Goal: Information Seeking & Learning: Compare options

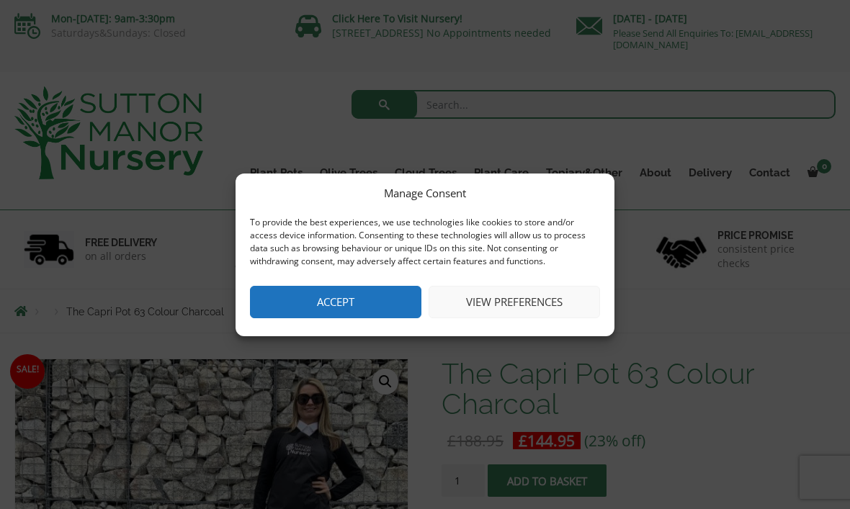
click at [368, 294] on button "Accept" at bounding box center [335, 302] width 171 height 32
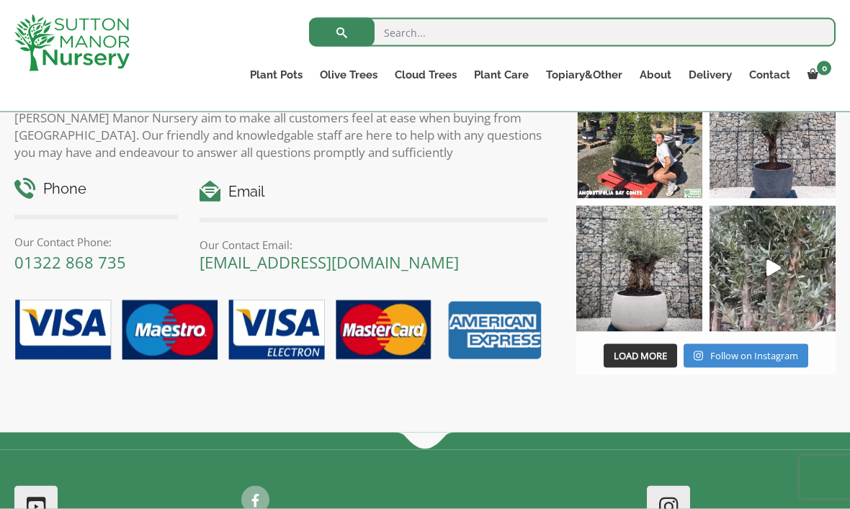
scroll to position [1436, 0]
click at [650, 269] on img at bounding box center [639, 268] width 126 height 126
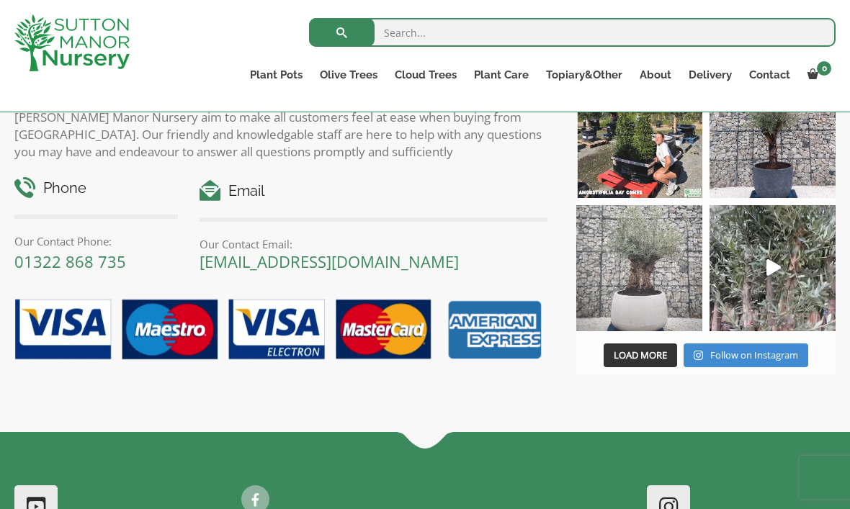
click at [641, 268] on img at bounding box center [639, 268] width 126 height 126
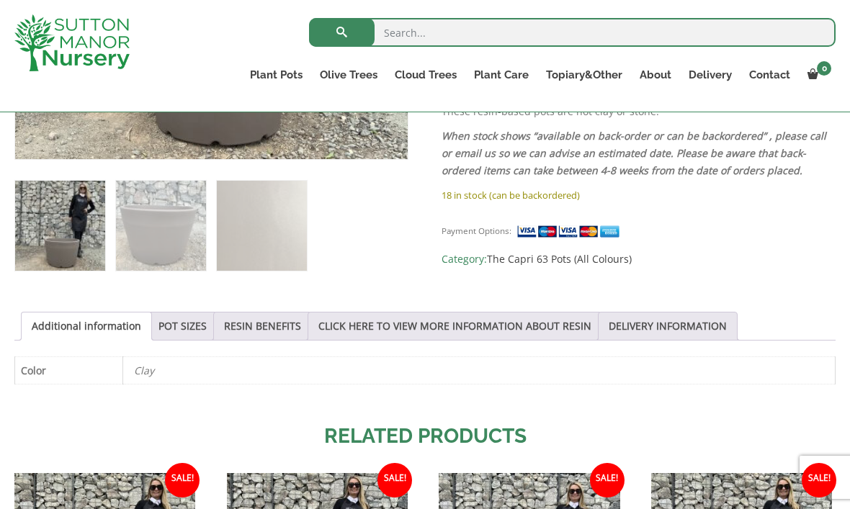
scroll to position [581, 0]
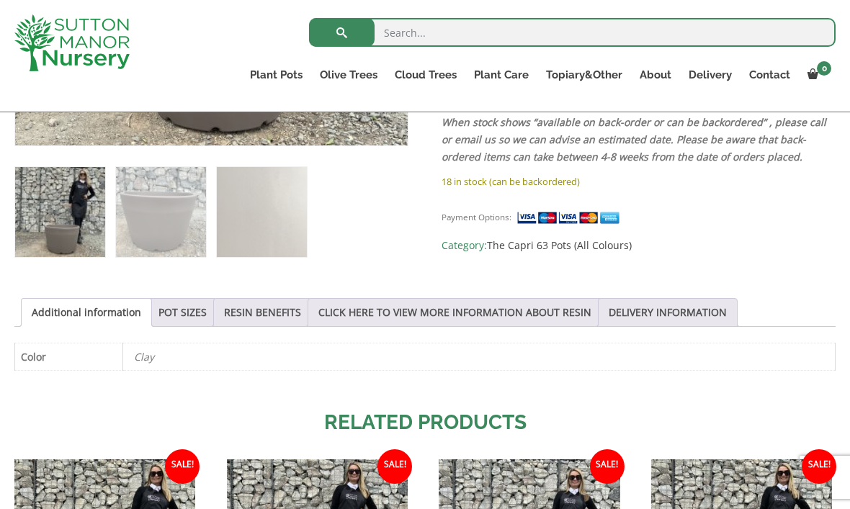
click at [200, 315] on link "POT SIZES" at bounding box center [182, 312] width 48 height 27
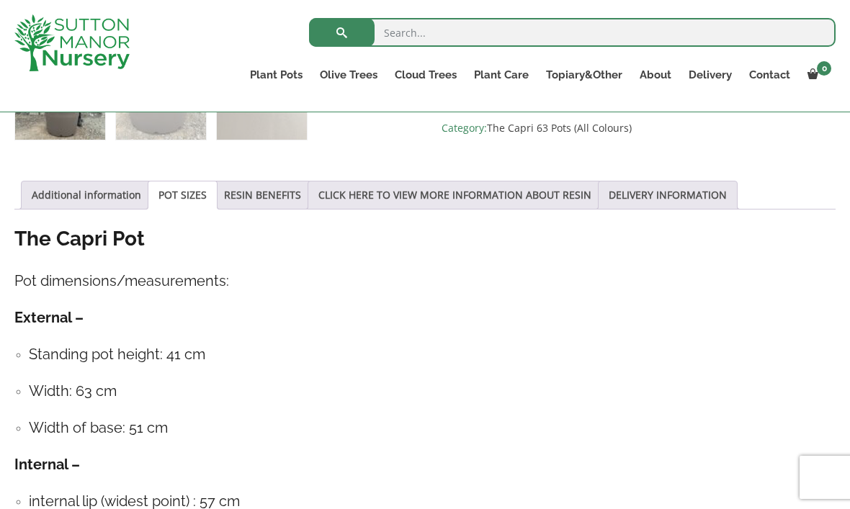
scroll to position [697, 0]
click at [117, 192] on link "Additional information" at bounding box center [86, 196] width 109 height 27
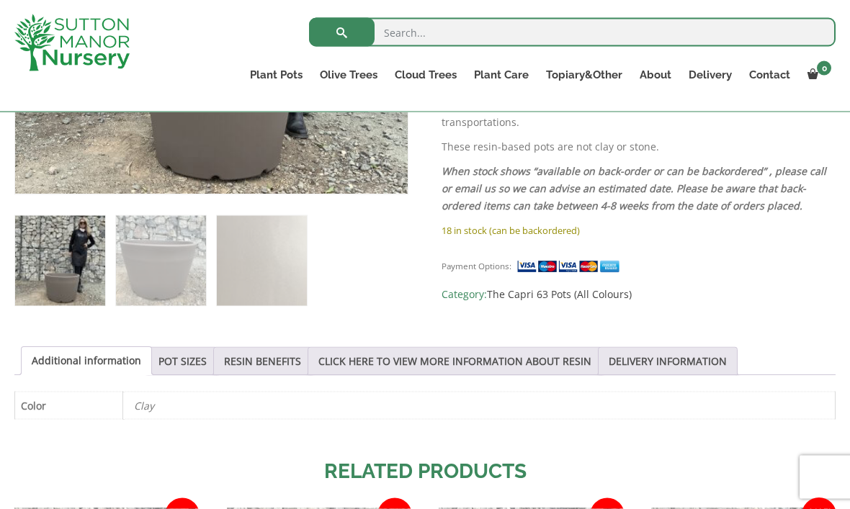
scroll to position [533, 0]
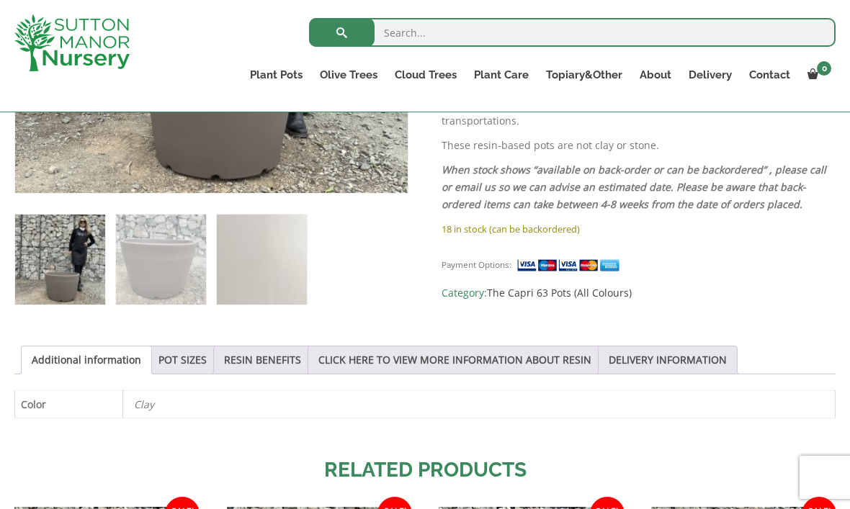
click at [0, 0] on link "The Tuscany Fruit Pots" at bounding box center [0, 0] width 0 height 0
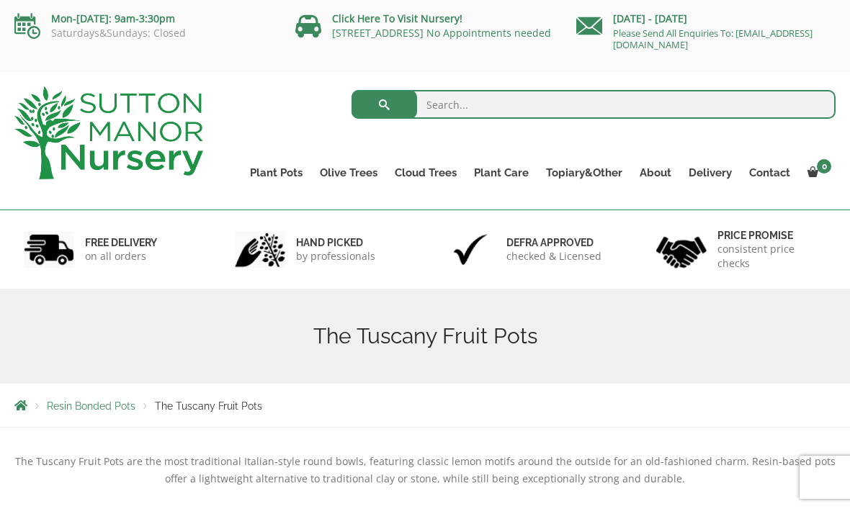
click at [0, 0] on link "The Capri Pots" at bounding box center [0, 0] width 0 height 0
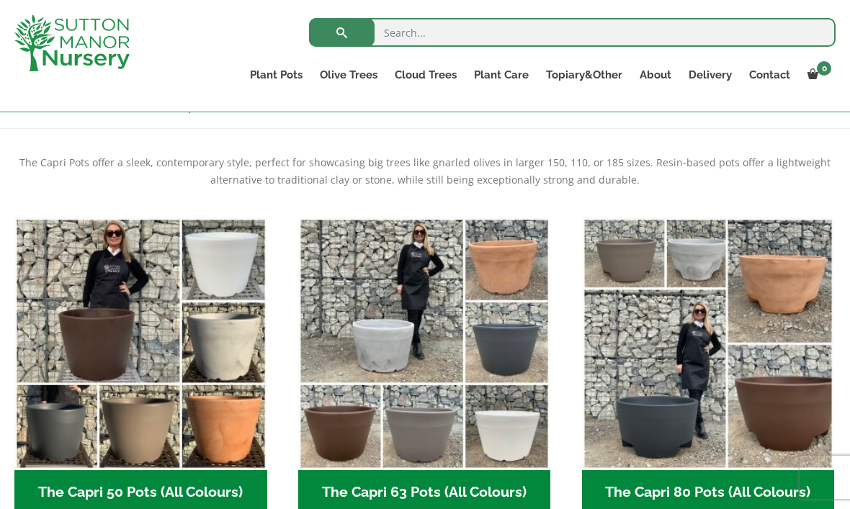
scroll to position [272, 0]
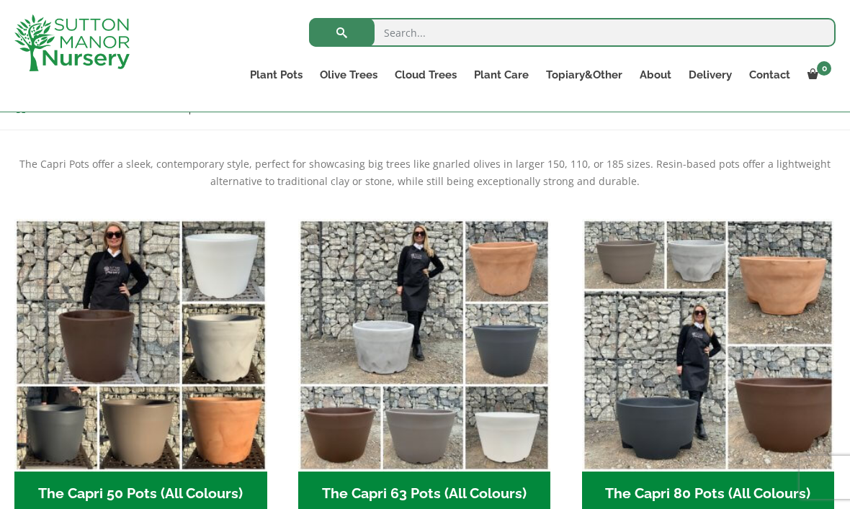
click at [685, 370] on img "Visit product category The Capri 80 Pots (All Colours)" at bounding box center [708, 345] width 253 height 253
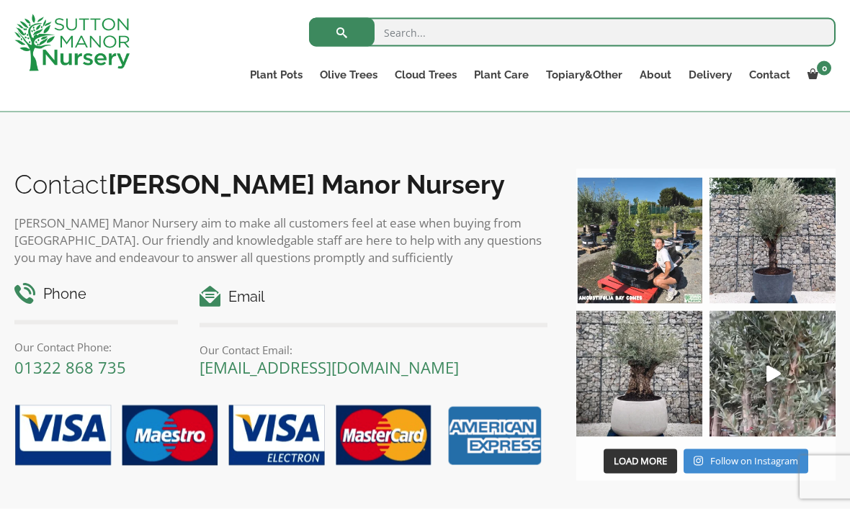
scroll to position [1127, 0]
click at [641, 399] on img at bounding box center [639, 373] width 126 height 126
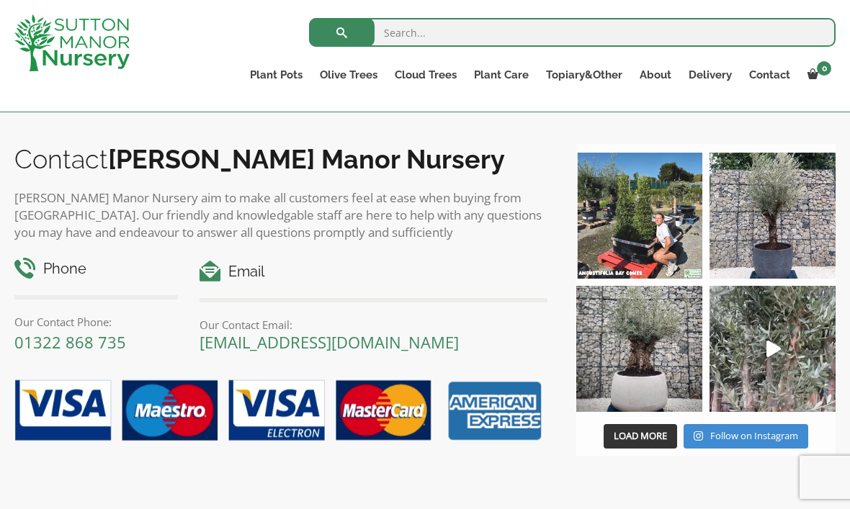
scroll to position [1156, 0]
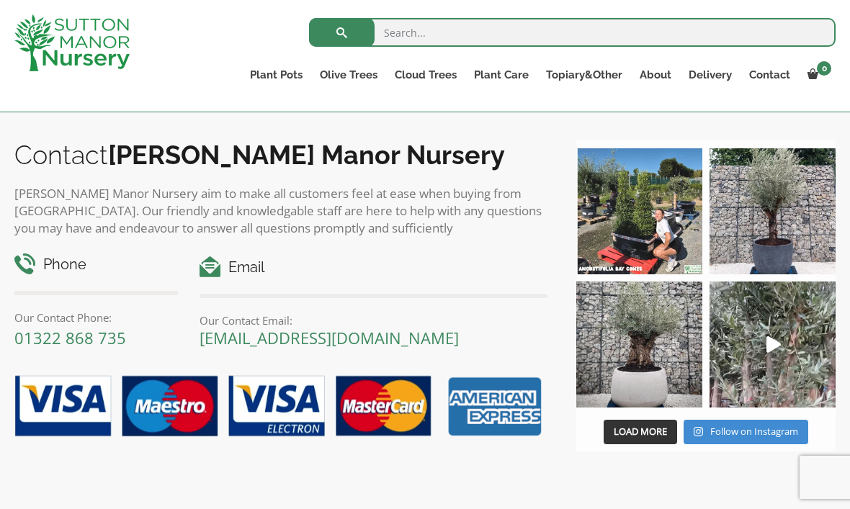
click at [0, 0] on link "The Barolo Pots" at bounding box center [0, 0] width 0 height 0
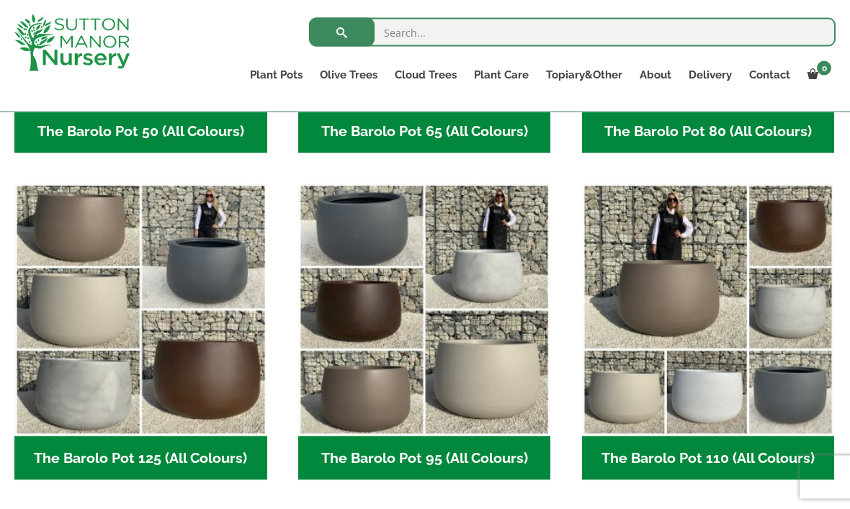
scroll to position [635, 0]
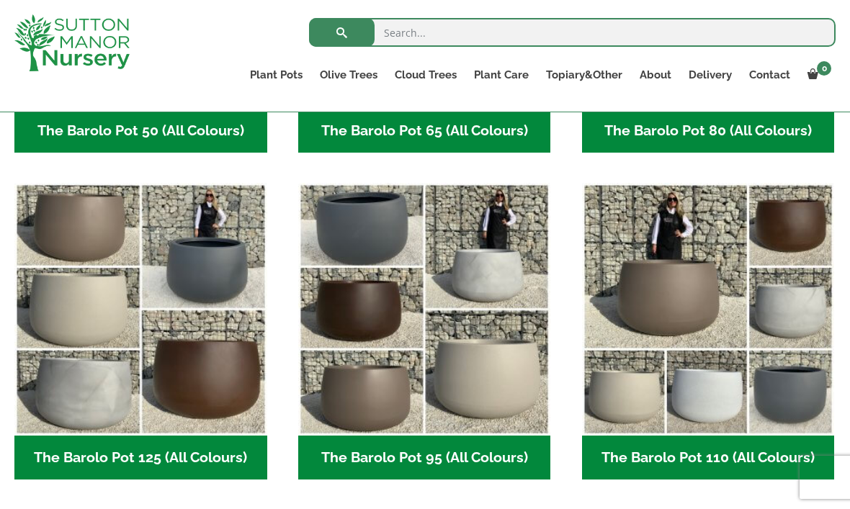
click at [103, 233] on img "Visit product category The Barolo Pot 125 (All Colours)" at bounding box center [140, 309] width 253 height 253
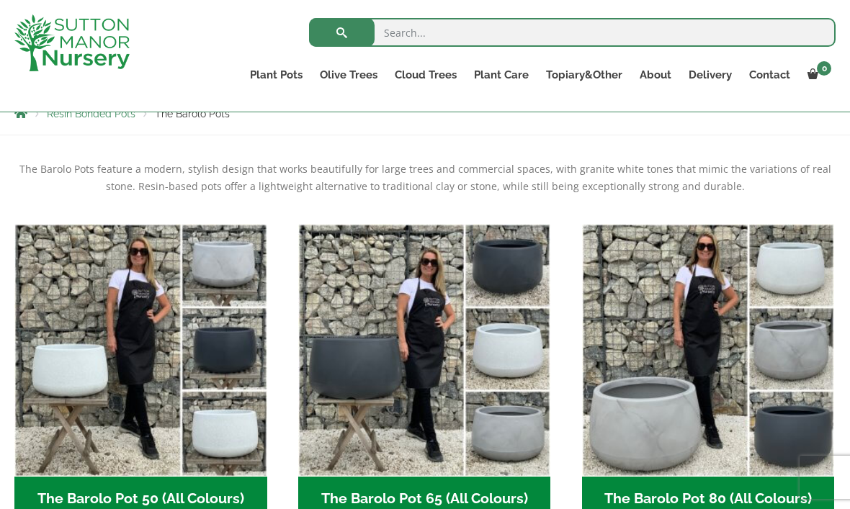
scroll to position [260, 0]
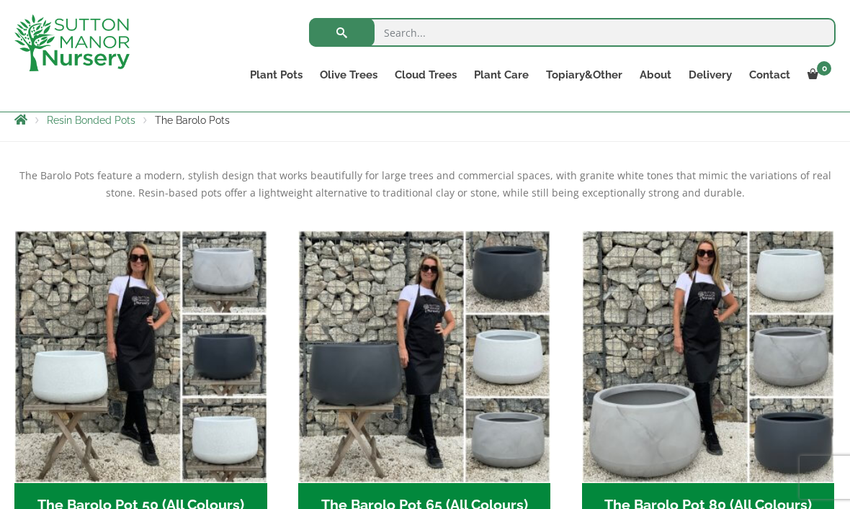
click at [683, 391] on img "Visit product category The Barolo Pot 80 (All Colours)" at bounding box center [708, 356] width 253 height 253
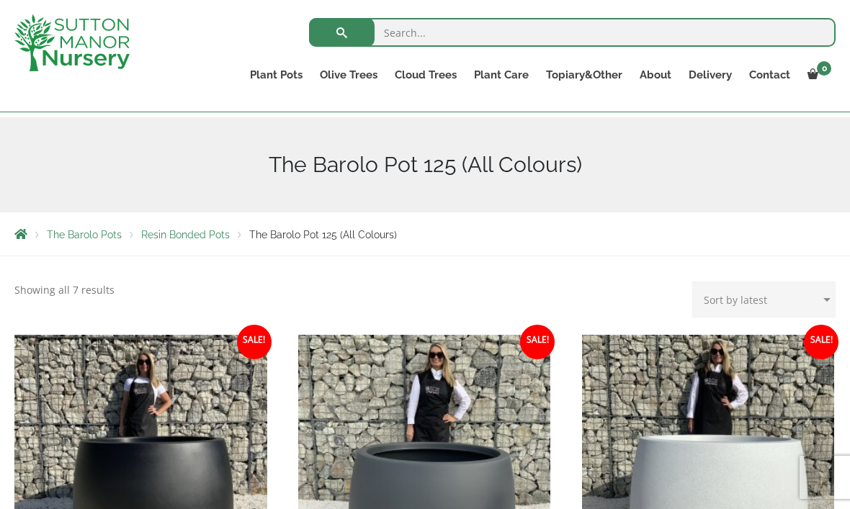
scroll to position [86, 0]
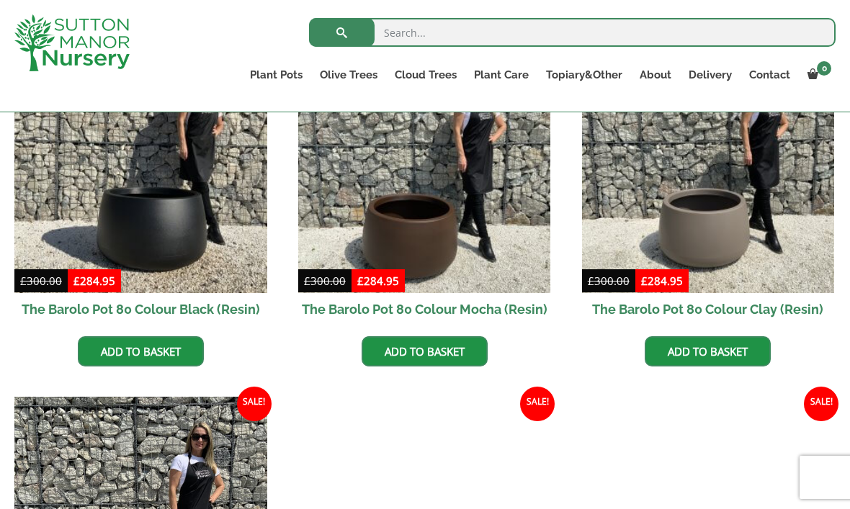
scroll to position [415, 0]
